Goal: Navigation & Orientation: Find specific page/section

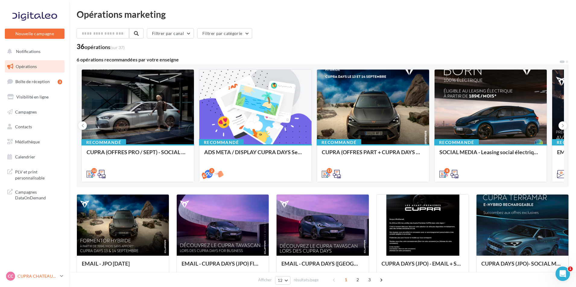
click at [49, 272] on div "CC CUPRA CHATEAUROUX cupra-[GEOGRAPHIC_DATA]-36007" at bounding box center [32, 276] width 52 height 9
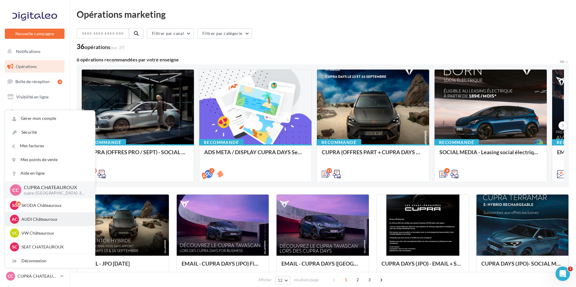
click at [66, 220] on p "AUDI Châteauroux" at bounding box center [54, 220] width 66 height 6
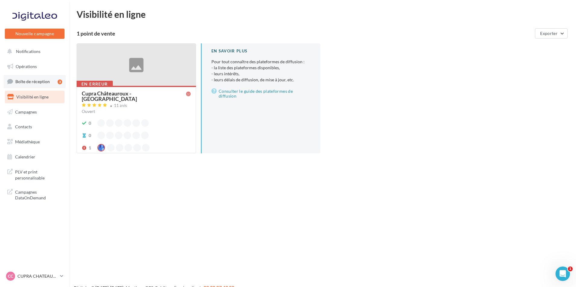
click at [49, 81] on link "Boîte de réception 3" at bounding box center [35, 81] width 62 height 13
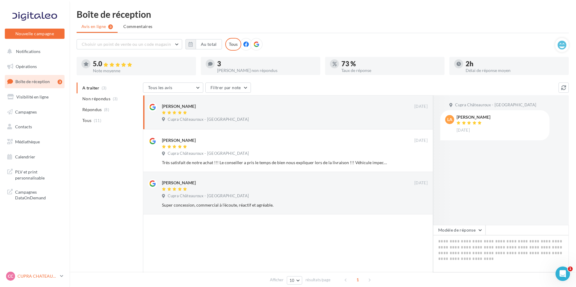
click at [40, 276] on p "CUPRA CHATEAUROUX" at bounding box center [37, 277] width 40 height 6
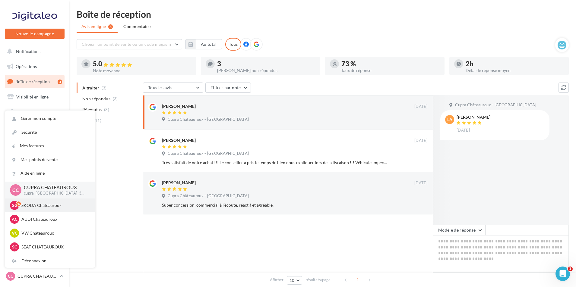
click at [56, 205] on p "SKODA Châteauroux" at bounding box center [54, 206] width 66 height 6
